Goal: Task Accomplishment & Management: Manage account settings

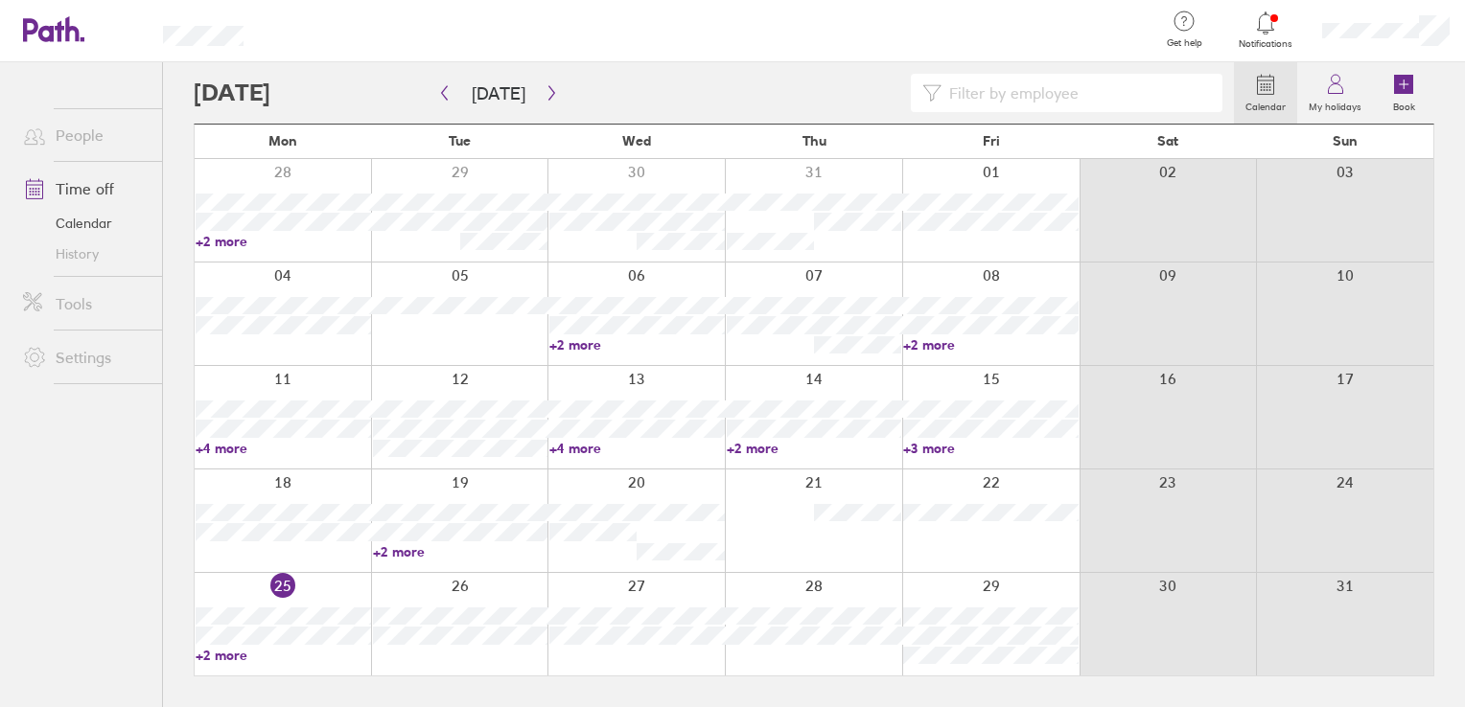
click at [221, 658] on link "+2 more" at bounding box center [283, 655] width 175 height 17
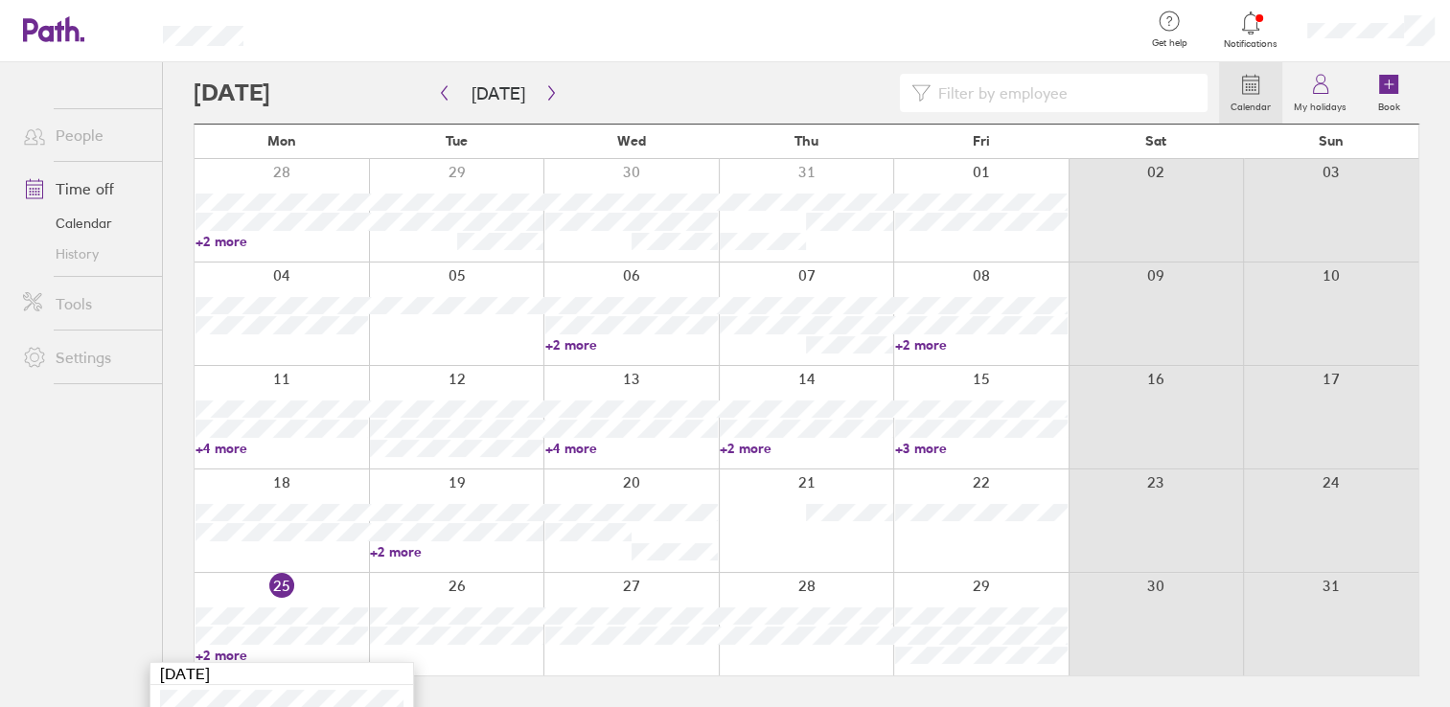
scroll to position [65, 0]
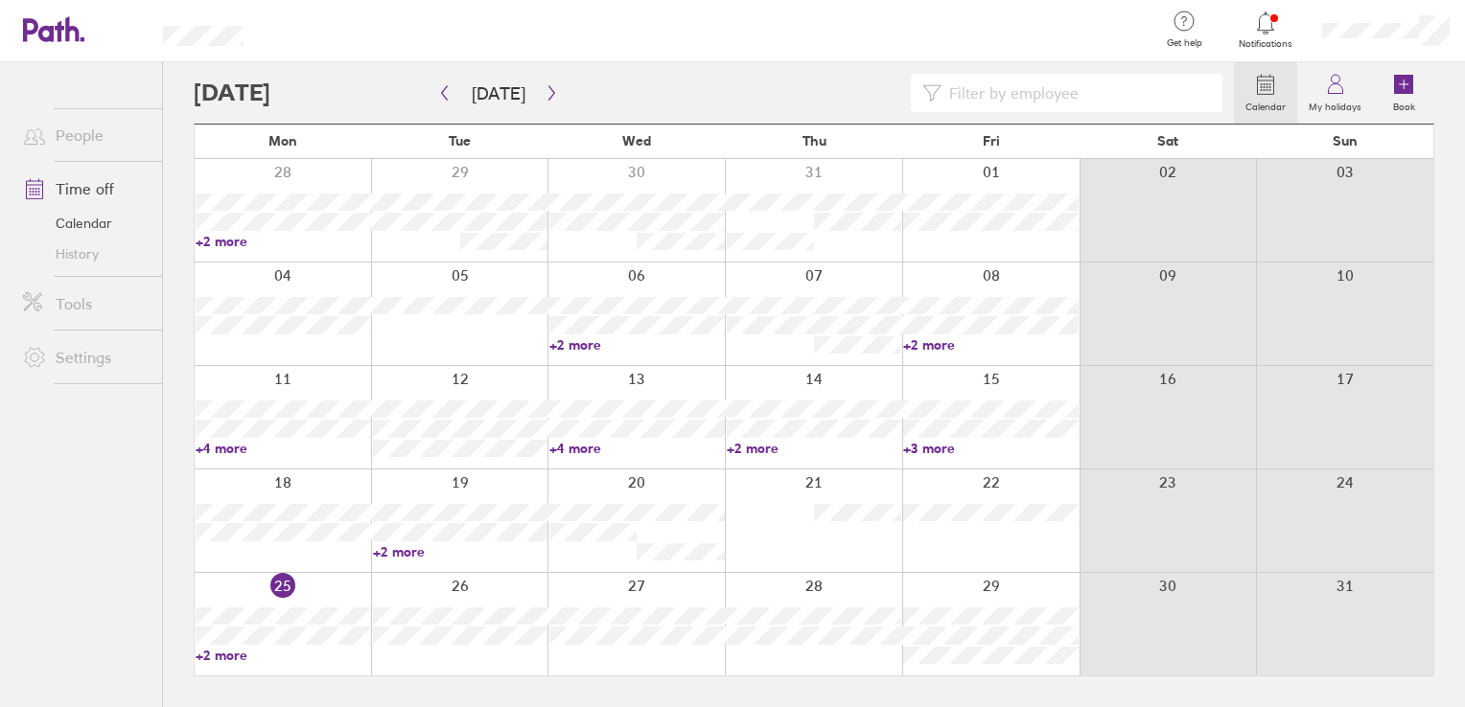
click at [225, 655] on link "+2 more" at bounding box center [283, 655] width 175 height 17
